Goal: Information Seeking & Learning: Learn about a topic

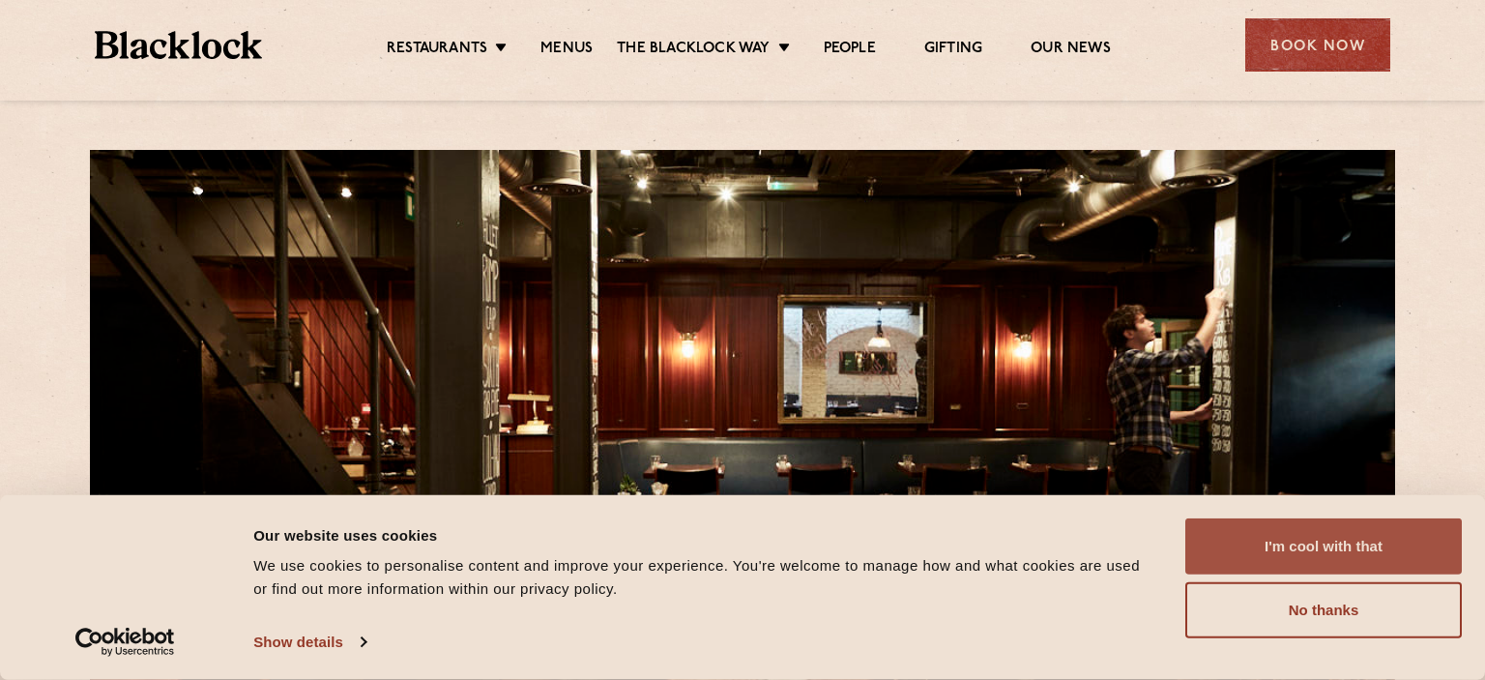
click at [1313, 538] on button "I'm cool with that" at bounding box center [1323, 546] width 276 height 56
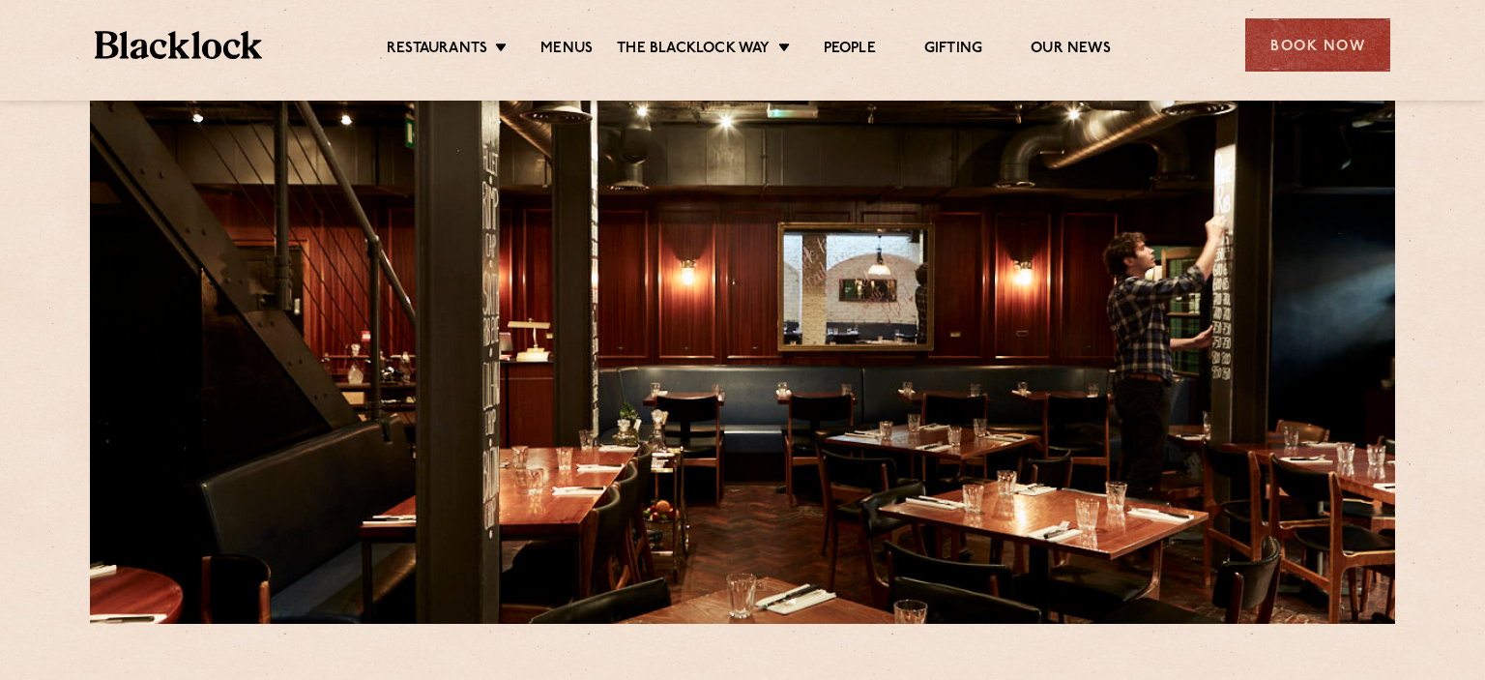
scroll to position [71, 0]
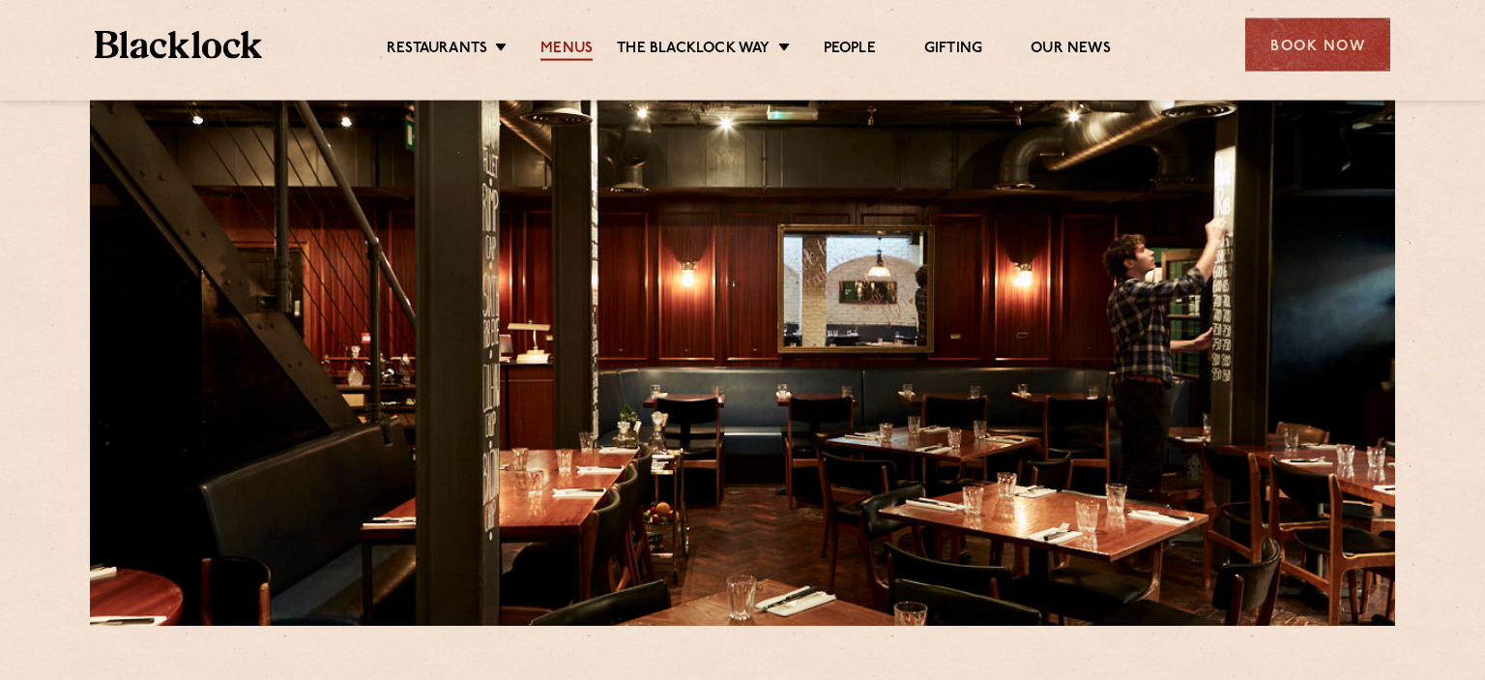
click at [574, 53] on link "Menus" at bounding box center [566, 50] width 52 height 21
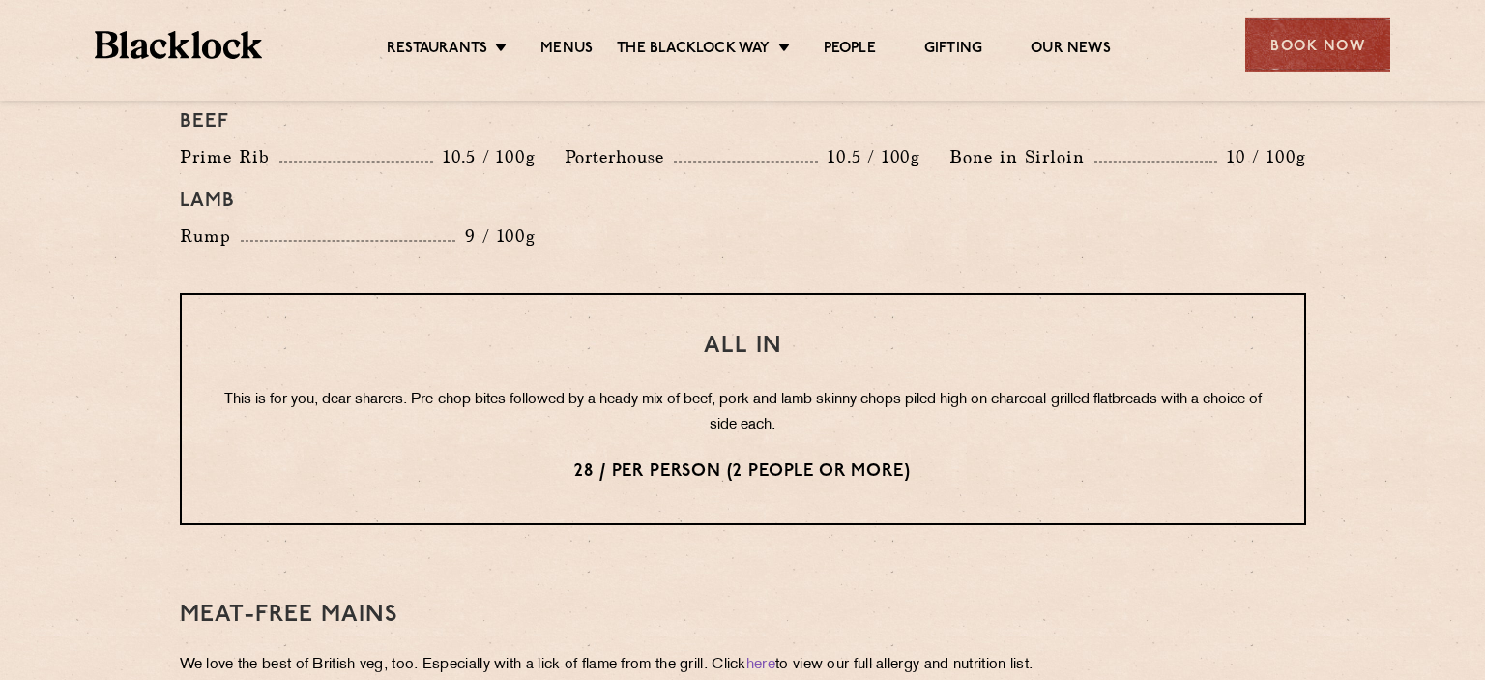
scroll to position [2322, 0]
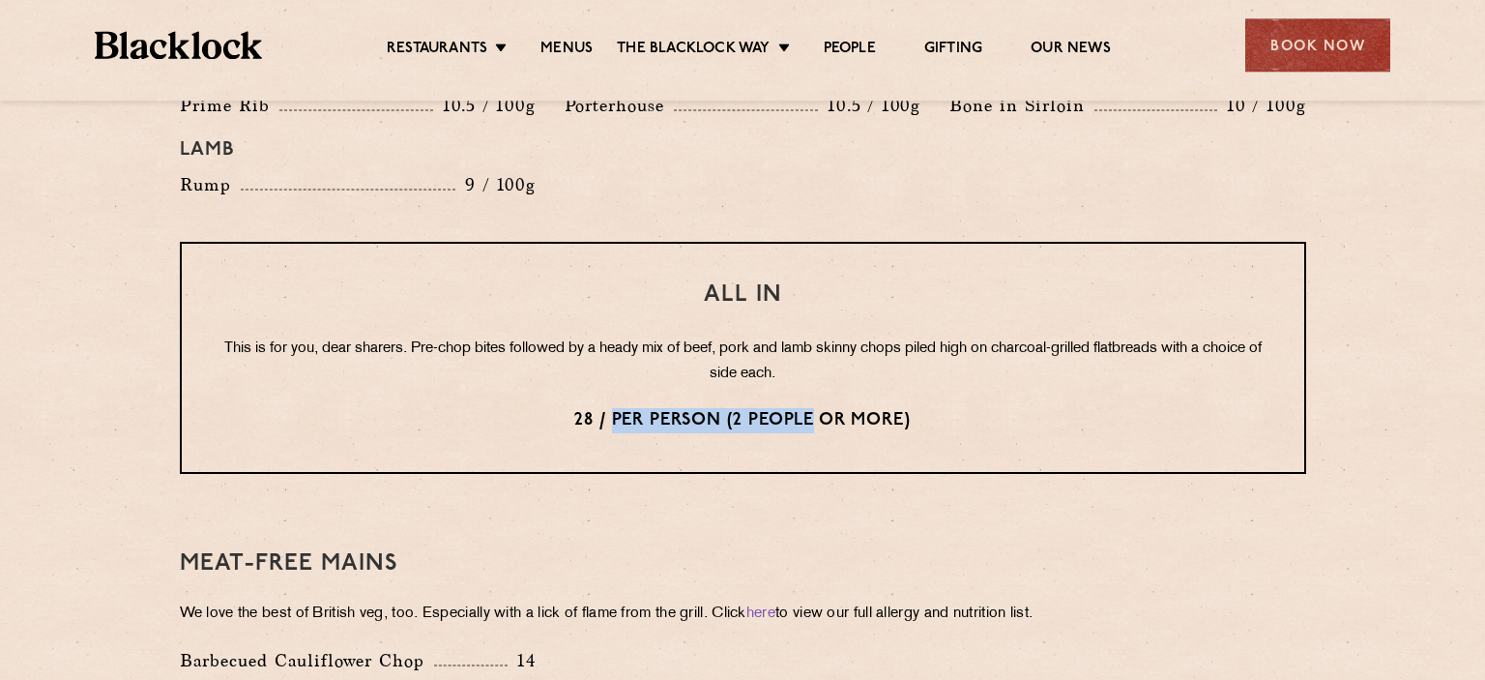
drag, startPoint x: 609, startPoint y: 389, endPoint x: 814, endPoint y: 396, distance: 205.1
click at [814, 408] on p "28 / per person (2 people or more)" at bounding box center [742, 420] width 1045 height 25
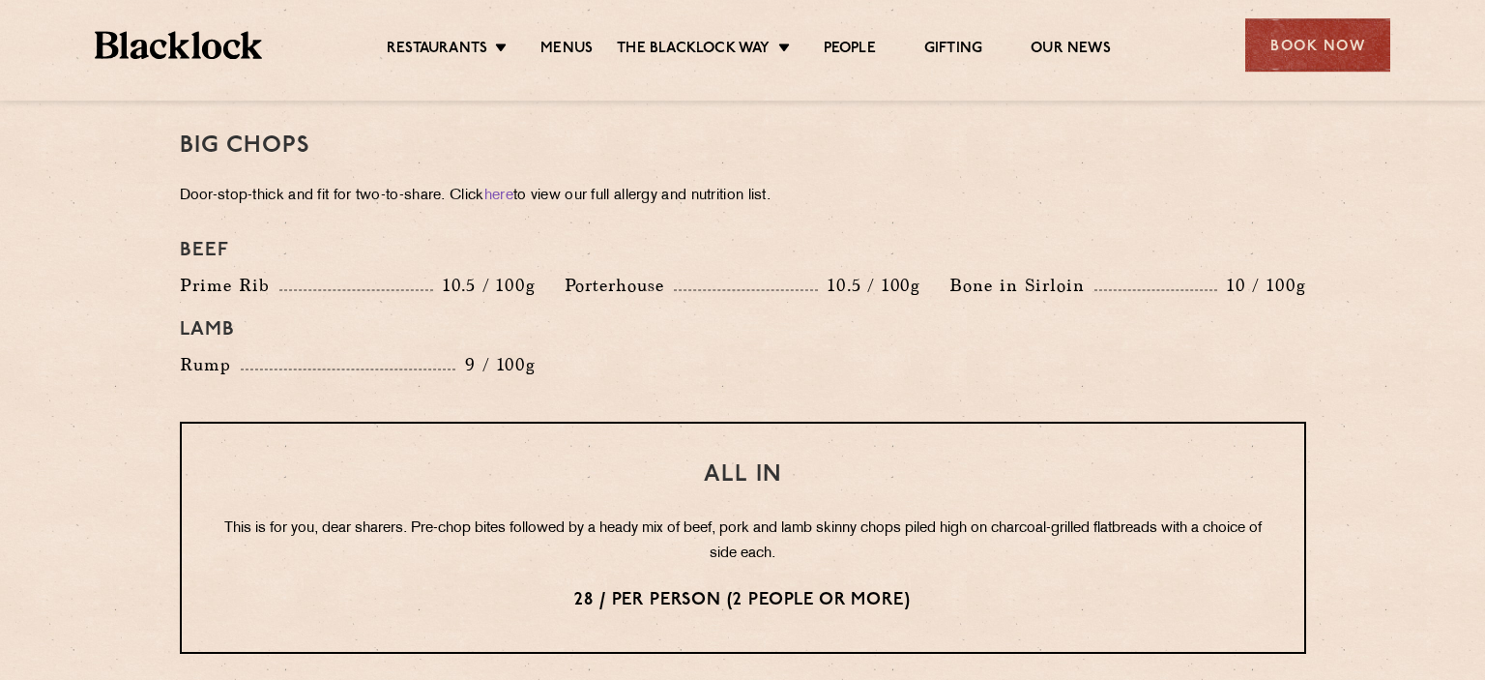
scroll to position [2138, 0]
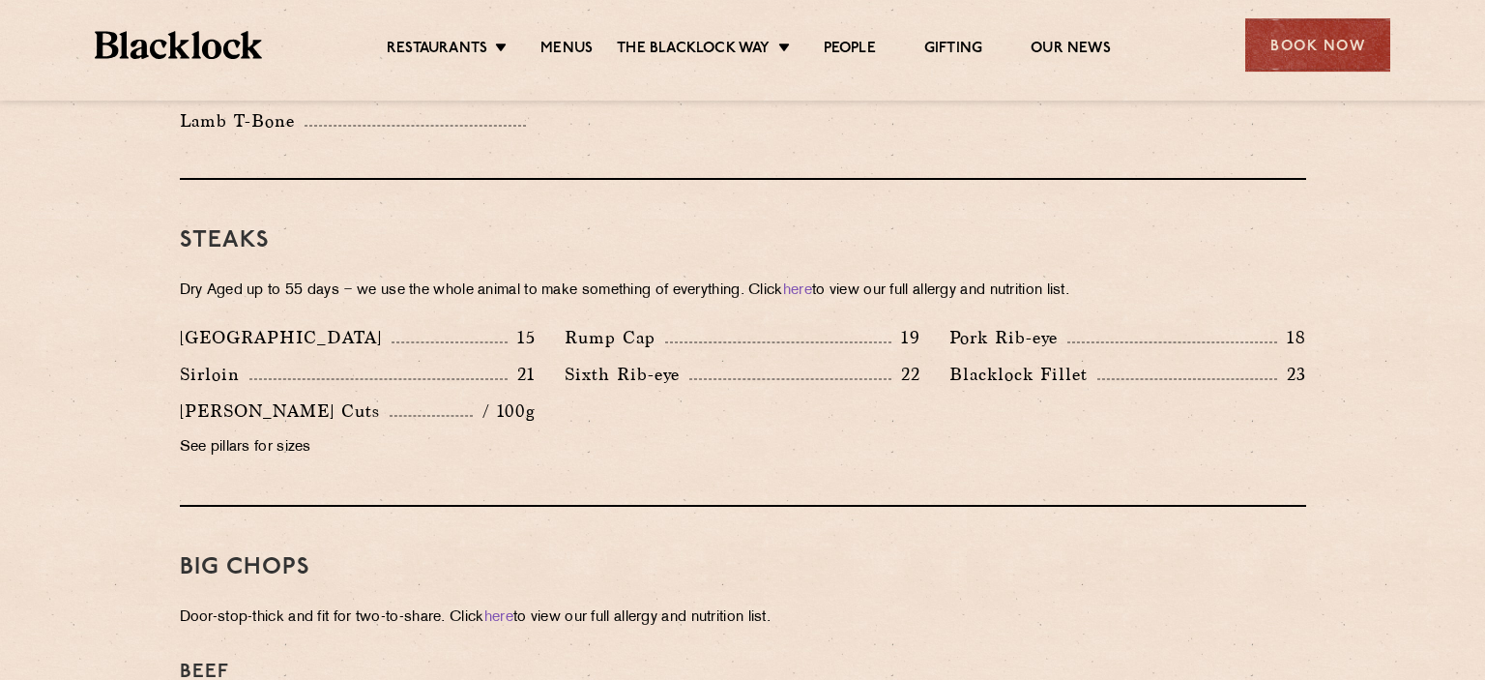
click at [712, 324] on div "Rump Cap 19" at bounding box center [743, 337] width 356 height 27
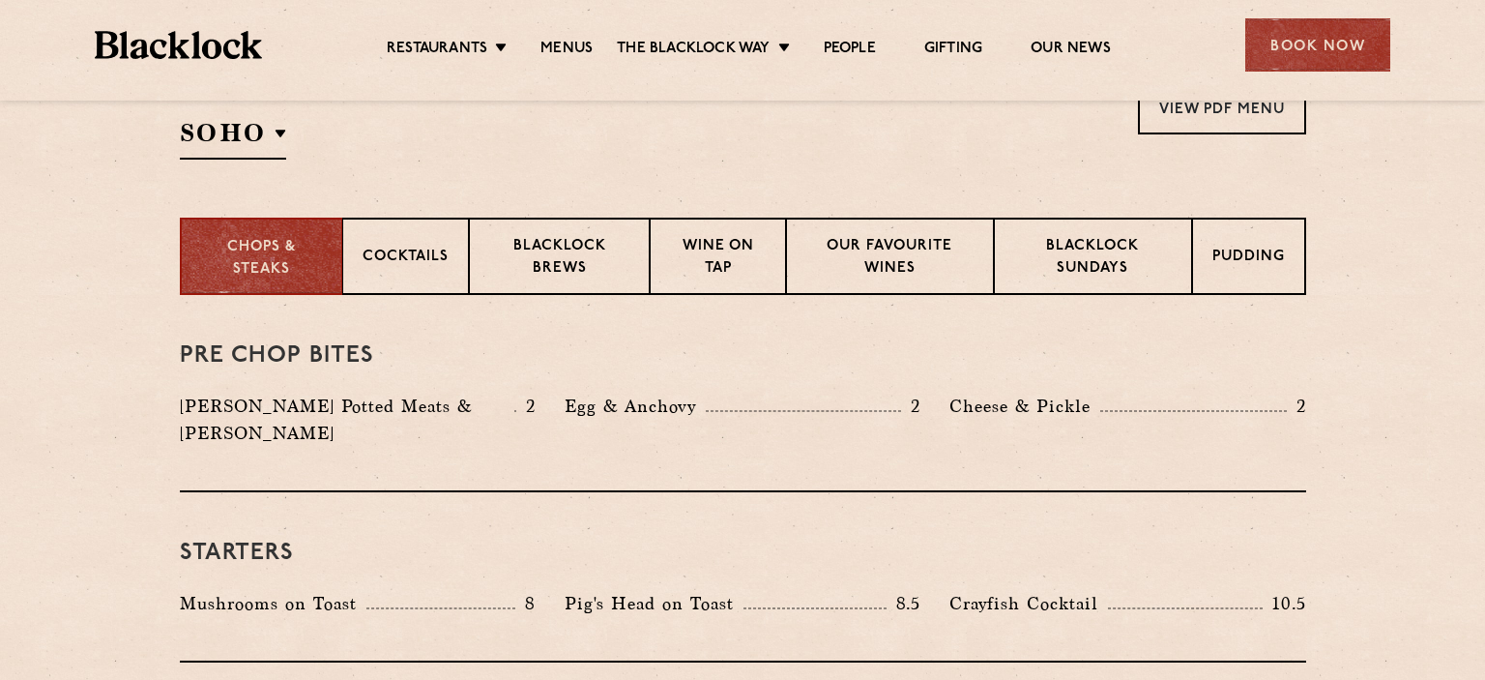
scroll to position [680, 0]
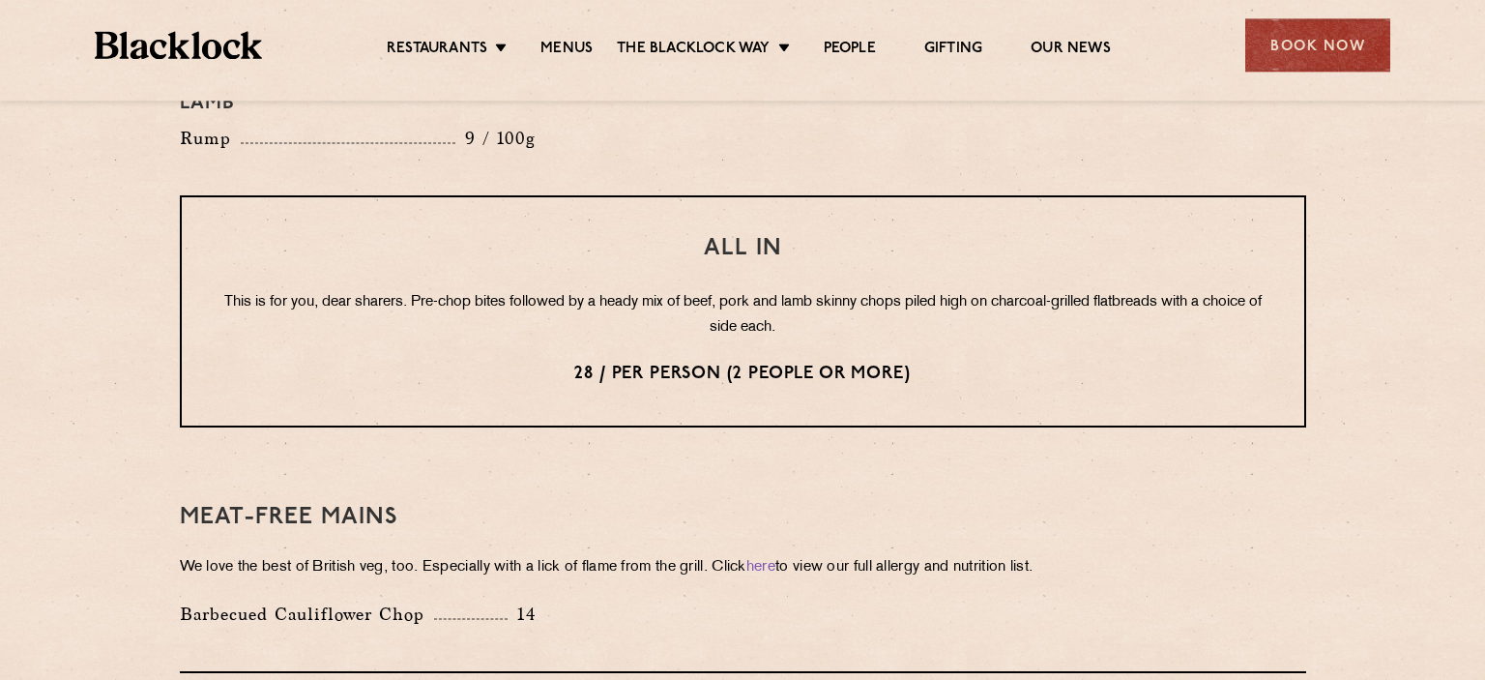
scroll to position [2367, 0]
drag, startPoint x: 631, startPoint y: 342, endPoint x: 724, endPoint y: 346, distance: 92.9
click at [724, 363] on p "28 / per person (2 people or more)" at bounding box center [742, 375] width 1045 height 25
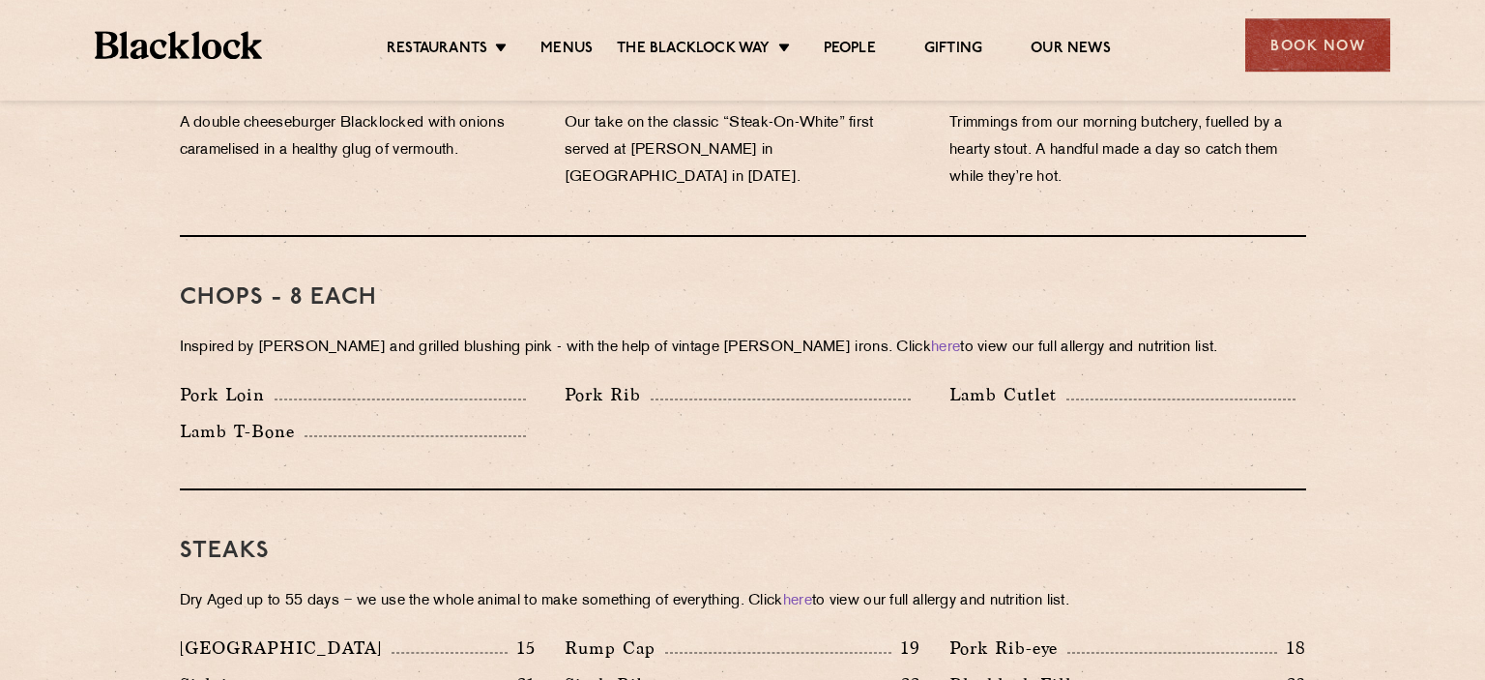
scroll to position [1409, 0]
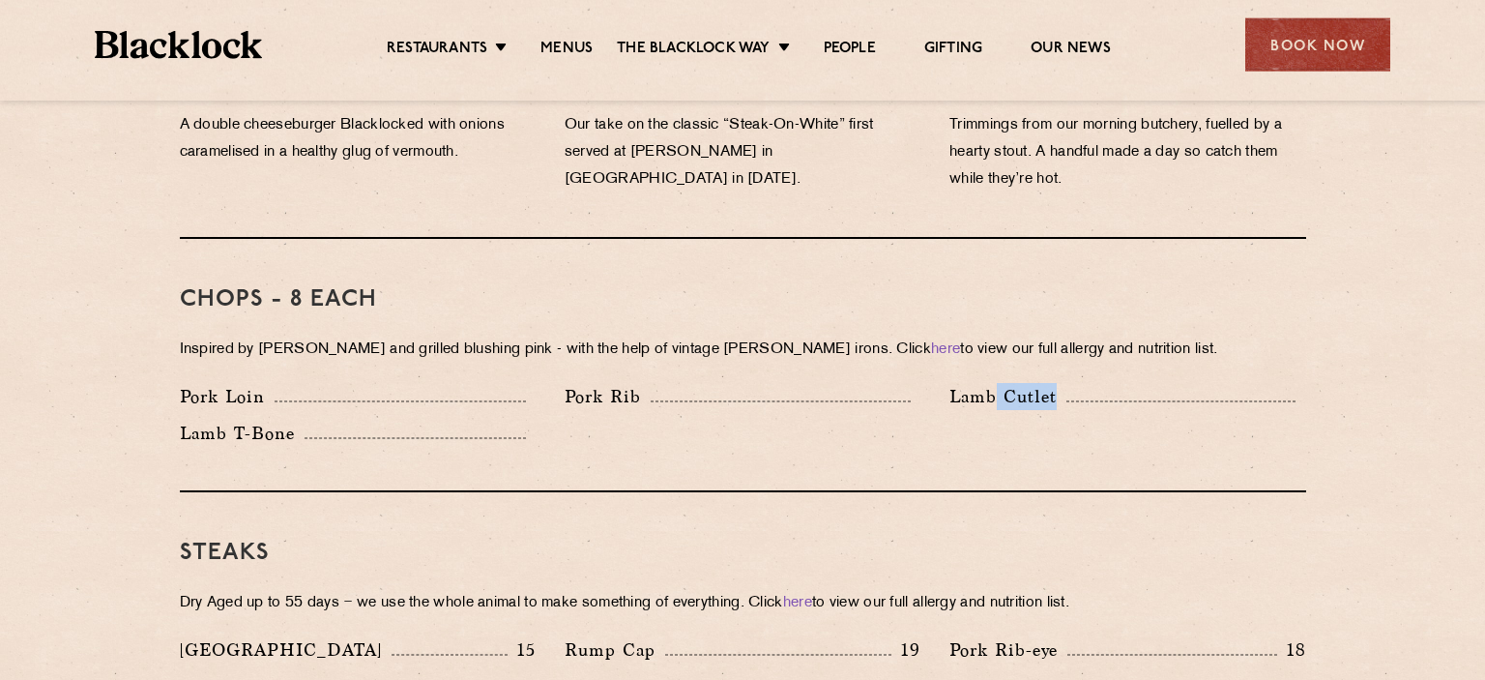
drag, startPoint x: 998, startPoint y: 363, endPoint x: 1123, endPoint y: 367, distance: 125.8
click at [1123, 383] on div "Lamb Cutlet" at bounding box center [1127, 396] width 356 height 27
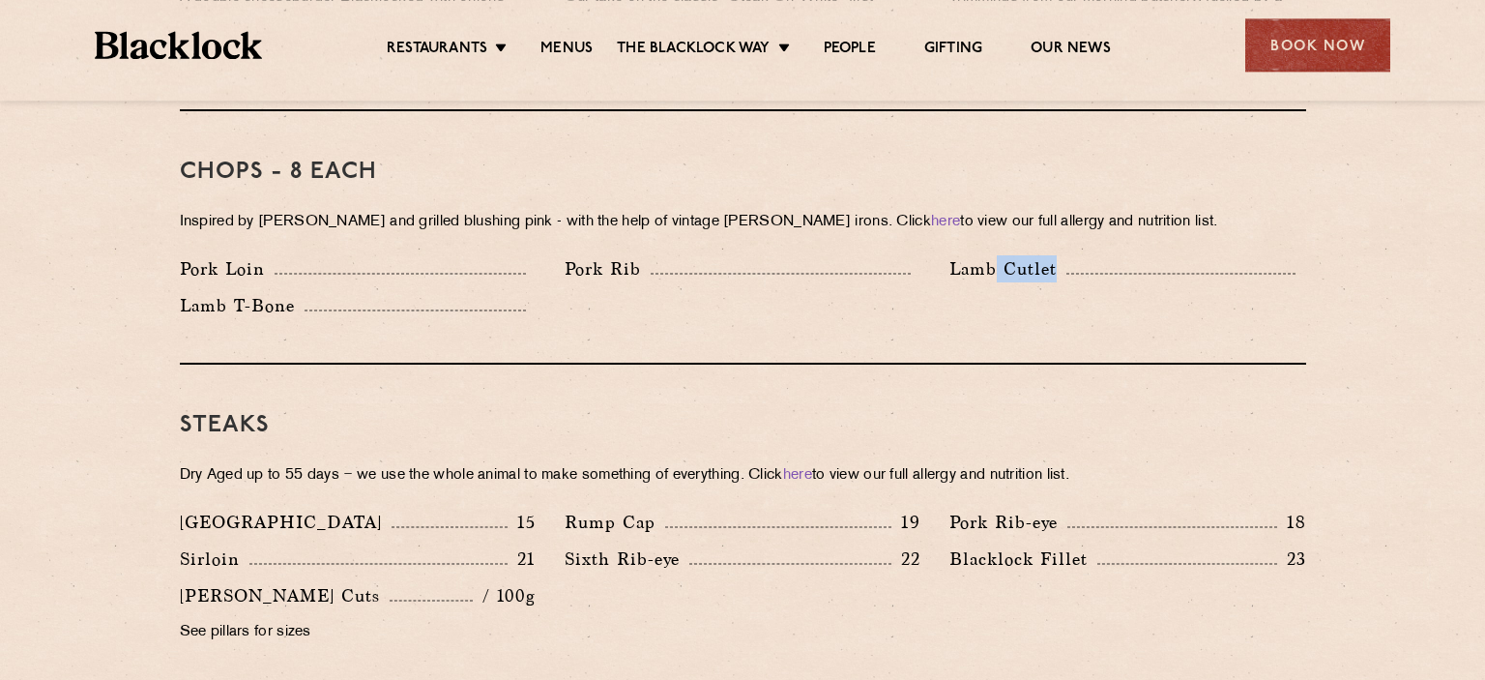
scroll to position [1365, 0]
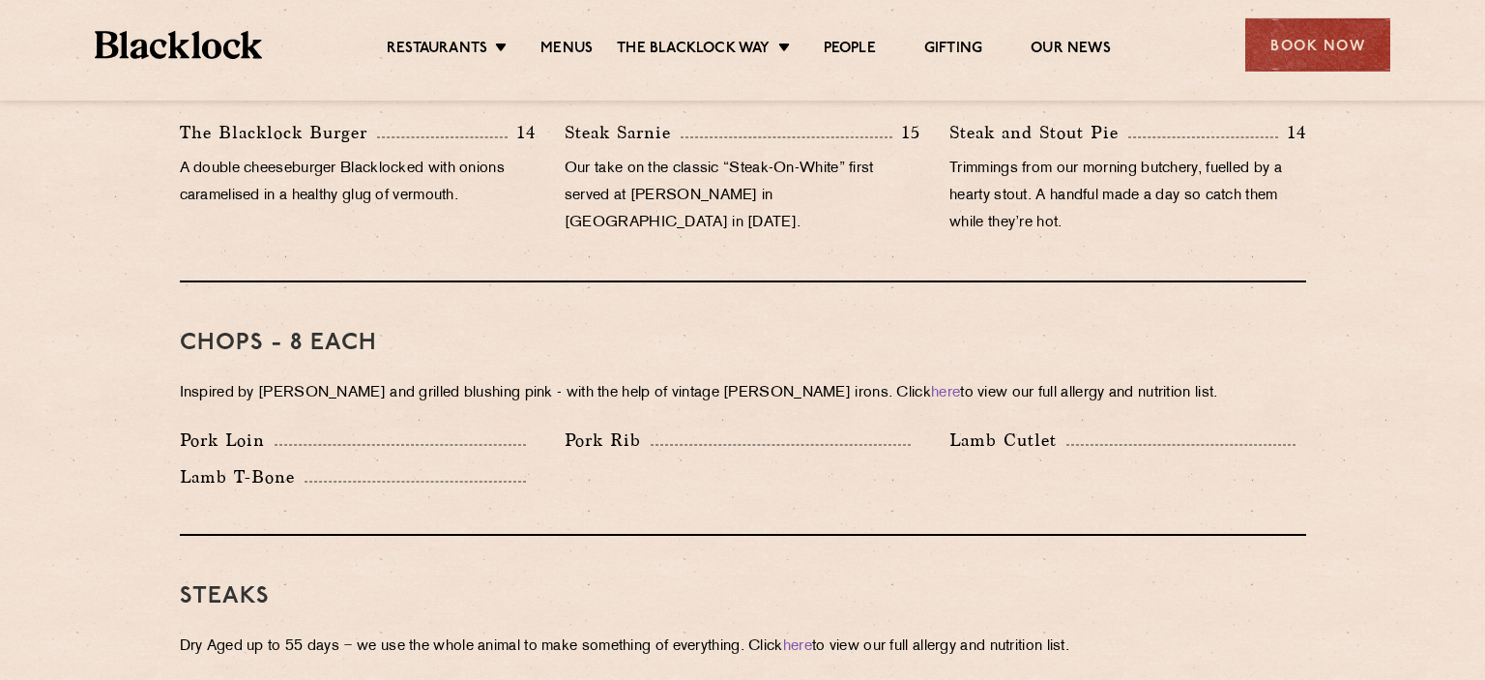
click at [1197, 426] on div "Lamb Cutlet" at bounding box center [1127, 439] width 356 height 27
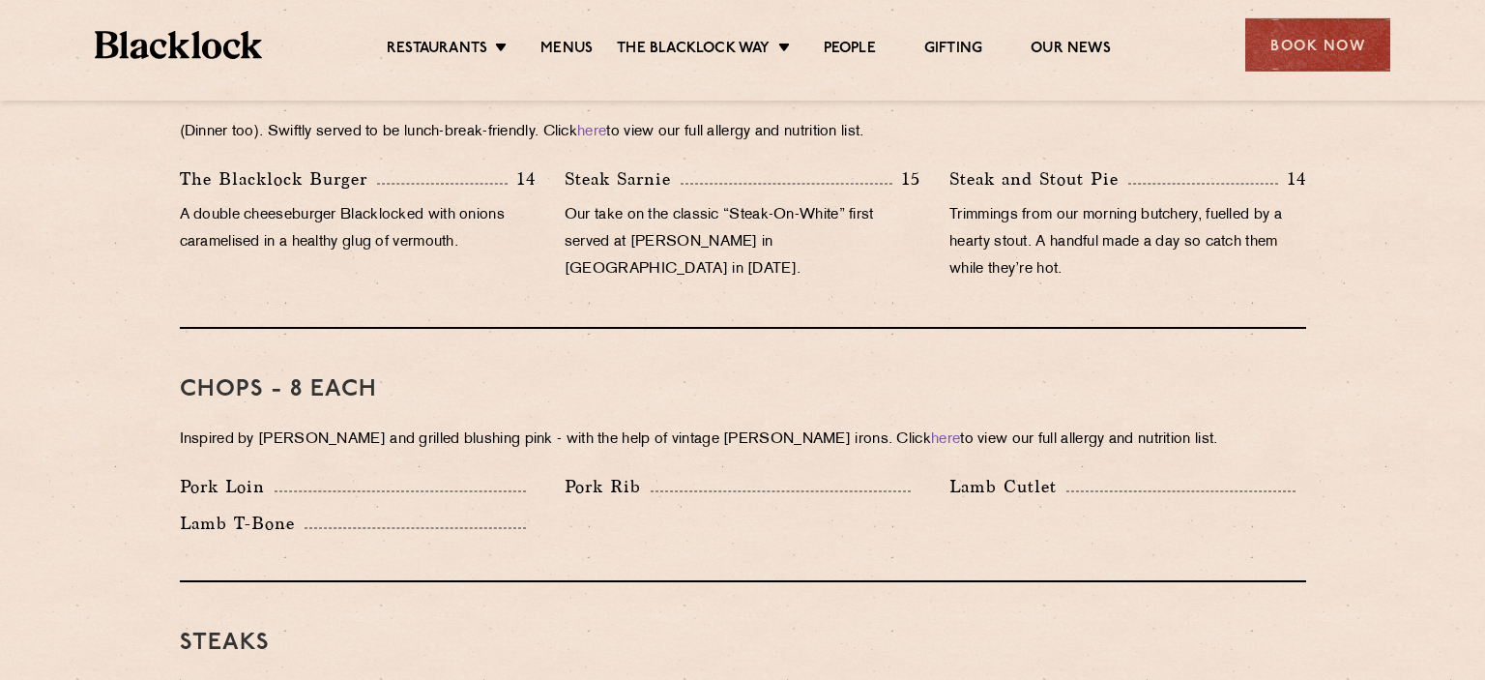
scroll to position [1538, 0]
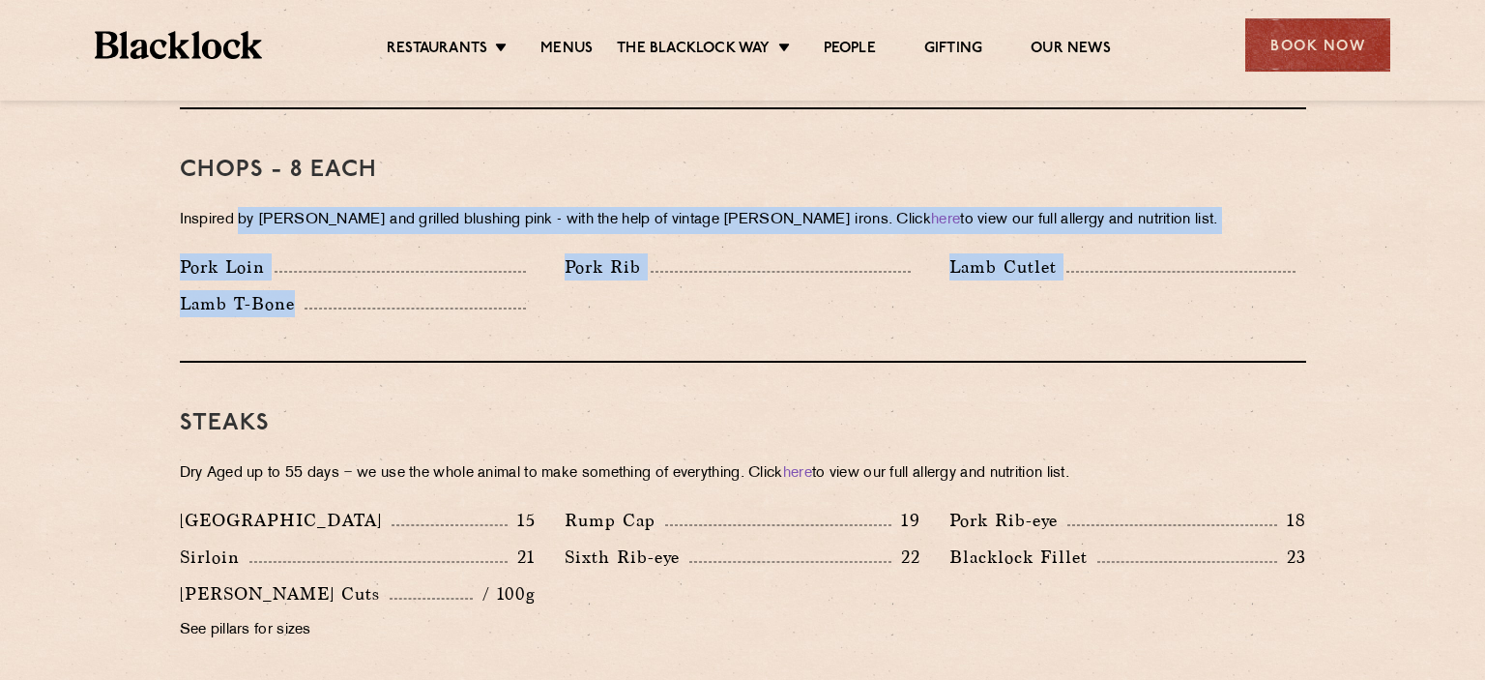
drag, startPoint x: 242, startPoint y: 191, endPoint x: 547, endPoint y: 280, distance: 318.2
click at [547, 280] on div "Chops - 8 each Inspired by Joe Beef and grilled blushing pink - with the help o…" at bounding box center [743, 235] width 1126 height 253
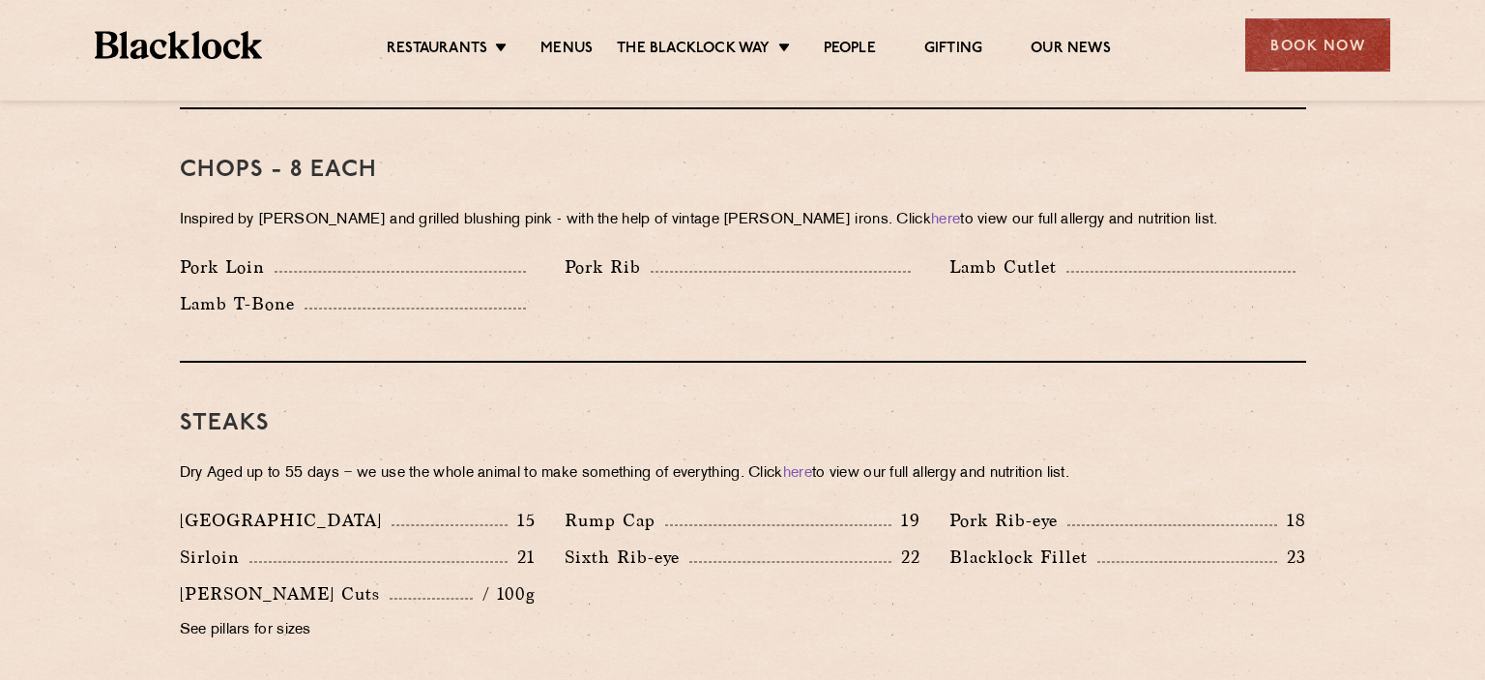
click at [548, 290] on div "Lamb T-Bone" at bounding box center [357, 308] width 385 height 37
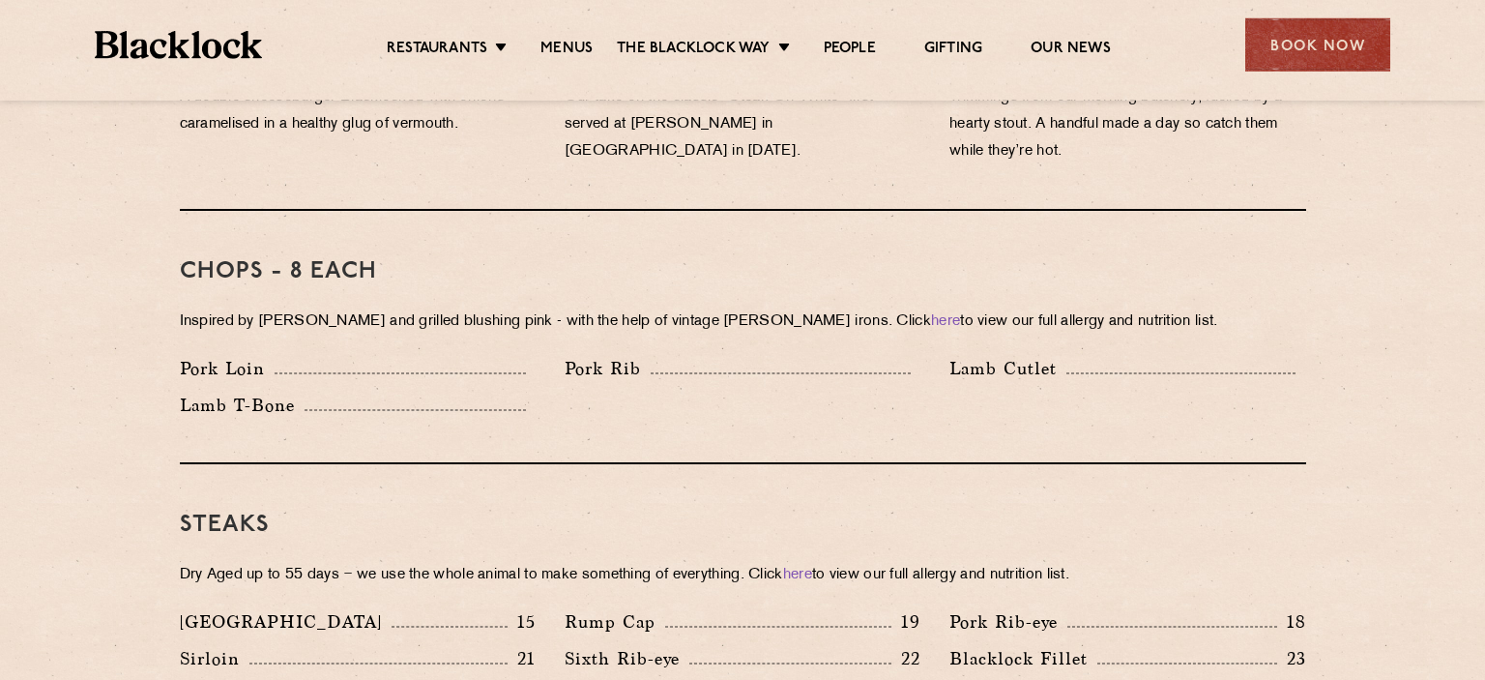
scroll to position [1435, 0]
click at [931, 316] on link "here" at bounding box center [945, 323] width 29 height 15
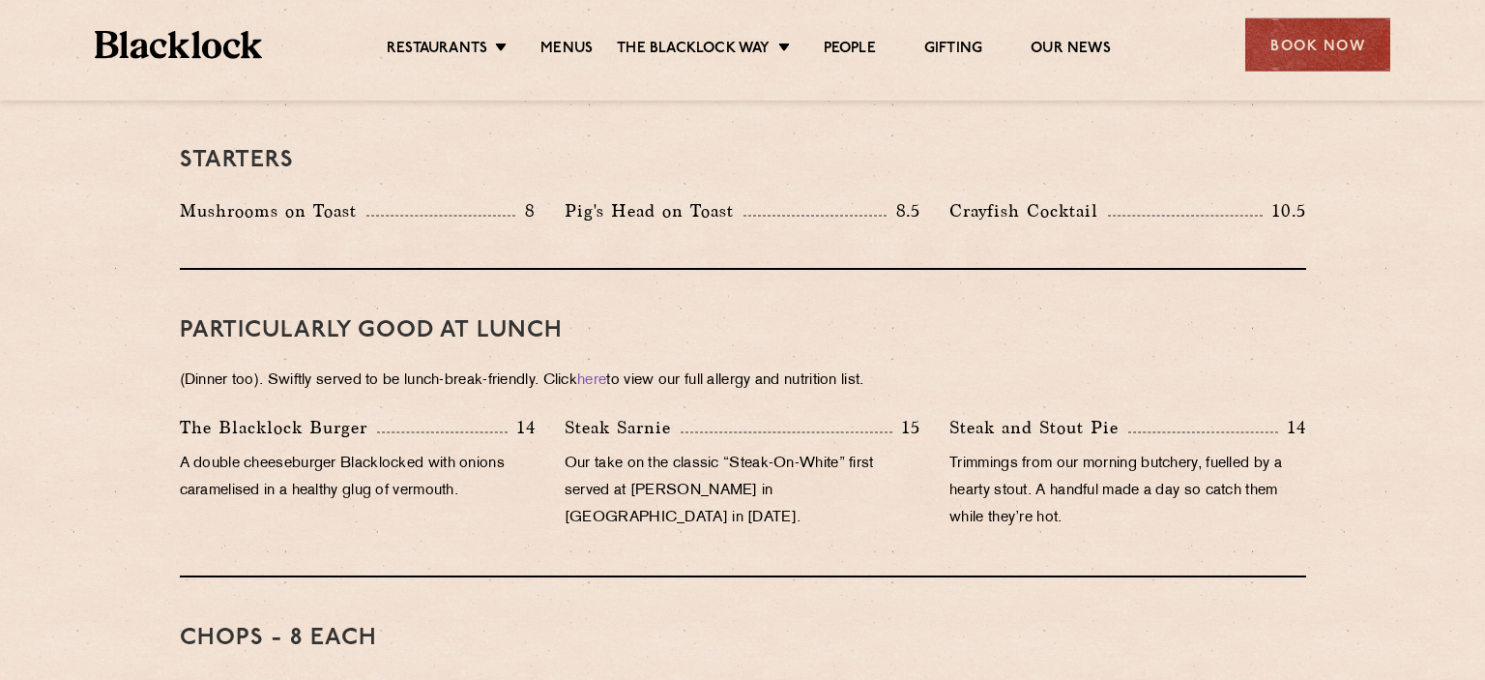
scroll to position [1071, 0]
